Goal: Navigation & Orientation: Find specific page/section

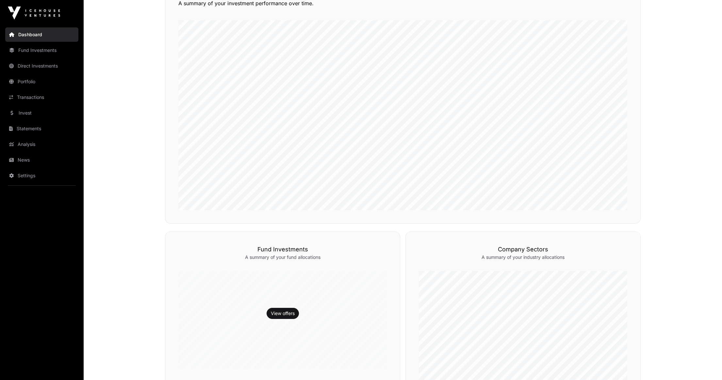
scroll to position [196, 0]
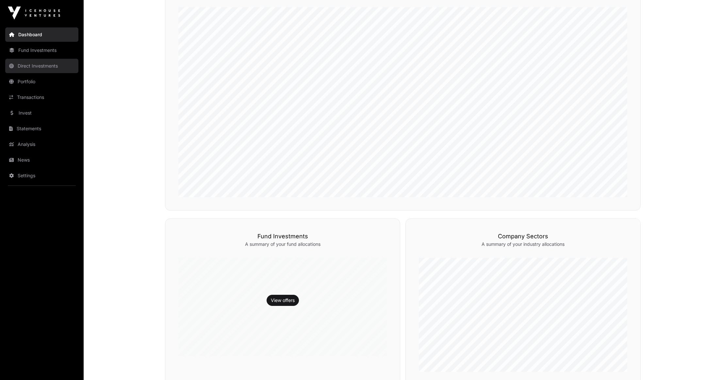
click at [56, 65] on link "Direct Investments" at bounding box center [41, 66] width 73 height 14
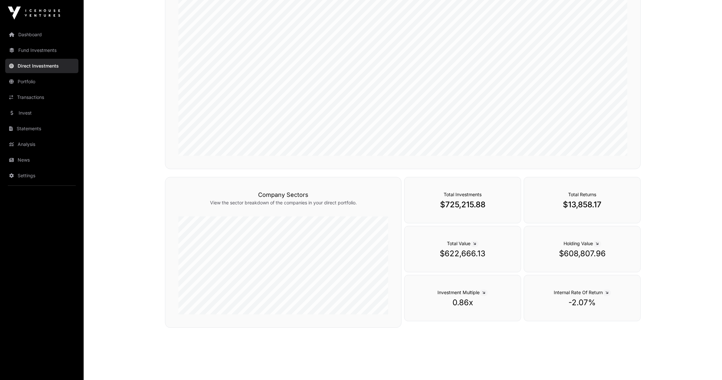
scroll to position [141, 0]
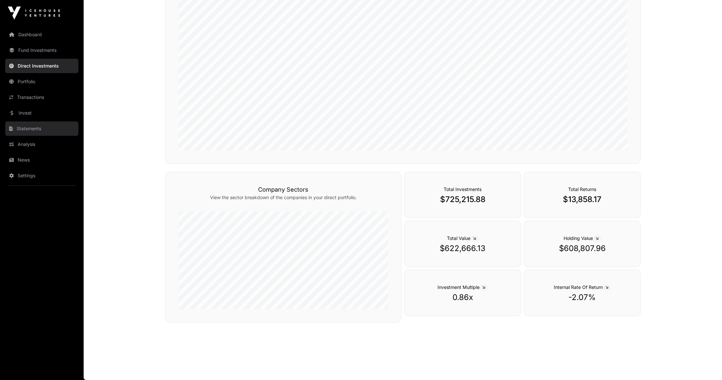
click at [37, 131] on link "Statements" at bounding box center [41, 129] width 73 height 14
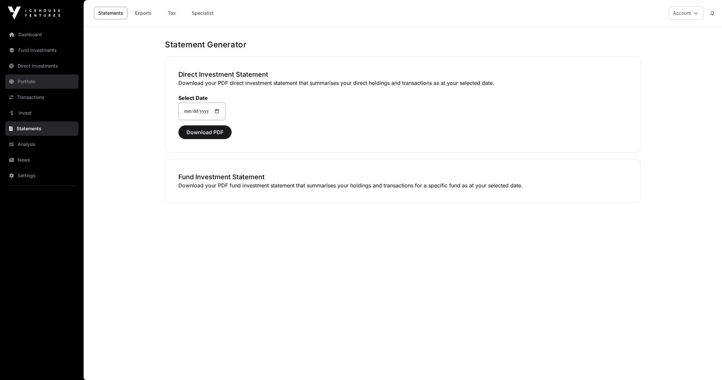
click at [29, 82] on link "Portfolio" at bounding box center [41, 81] width 73 height 14
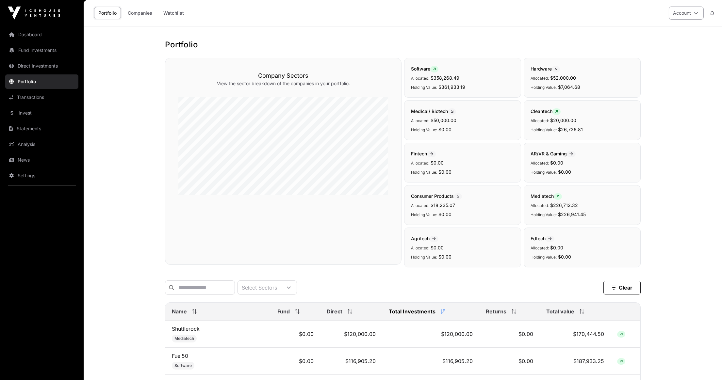
click at [680, 14] on button "Account" at bounding box center [686, 13] width 35 height 13
click at [641, 93] on span "Sign Out" at bounding box center [645, 96] width 19 height 7
